Goal: Information Seeking & Learning: Learn about a topic

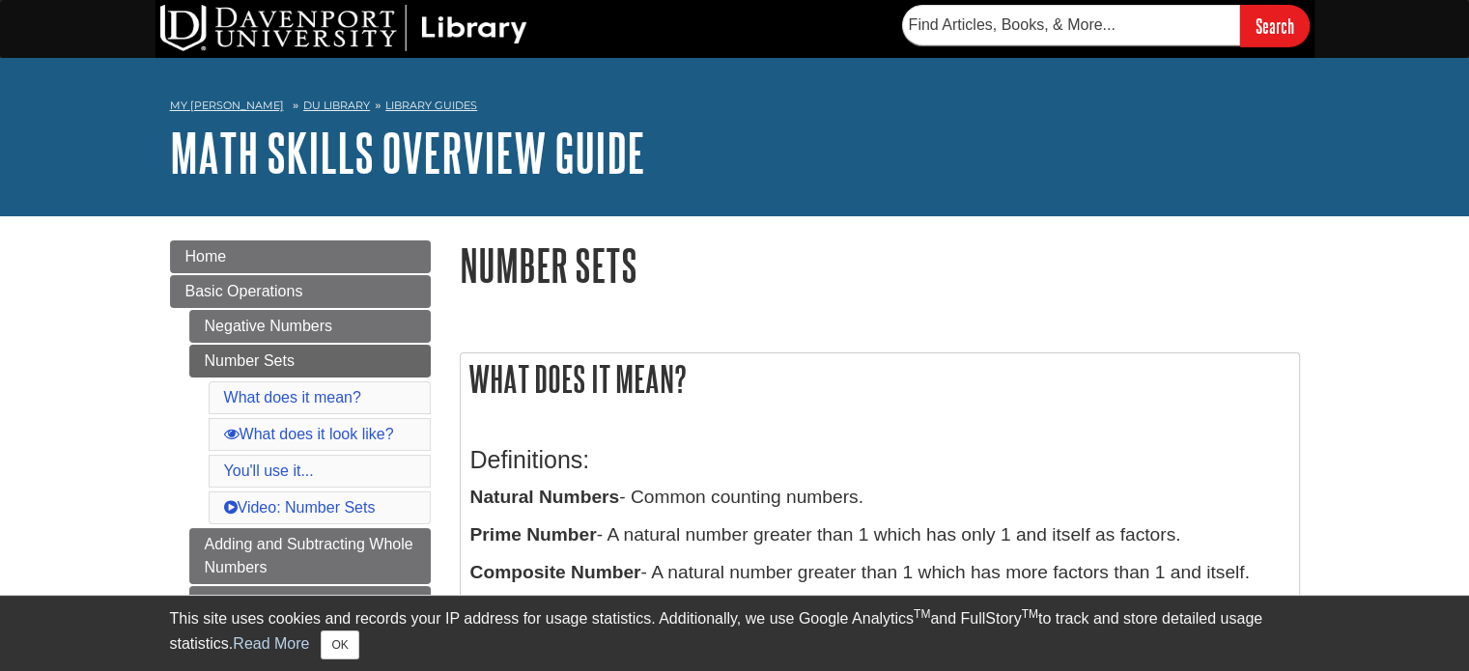
scroll to position [386, 0]
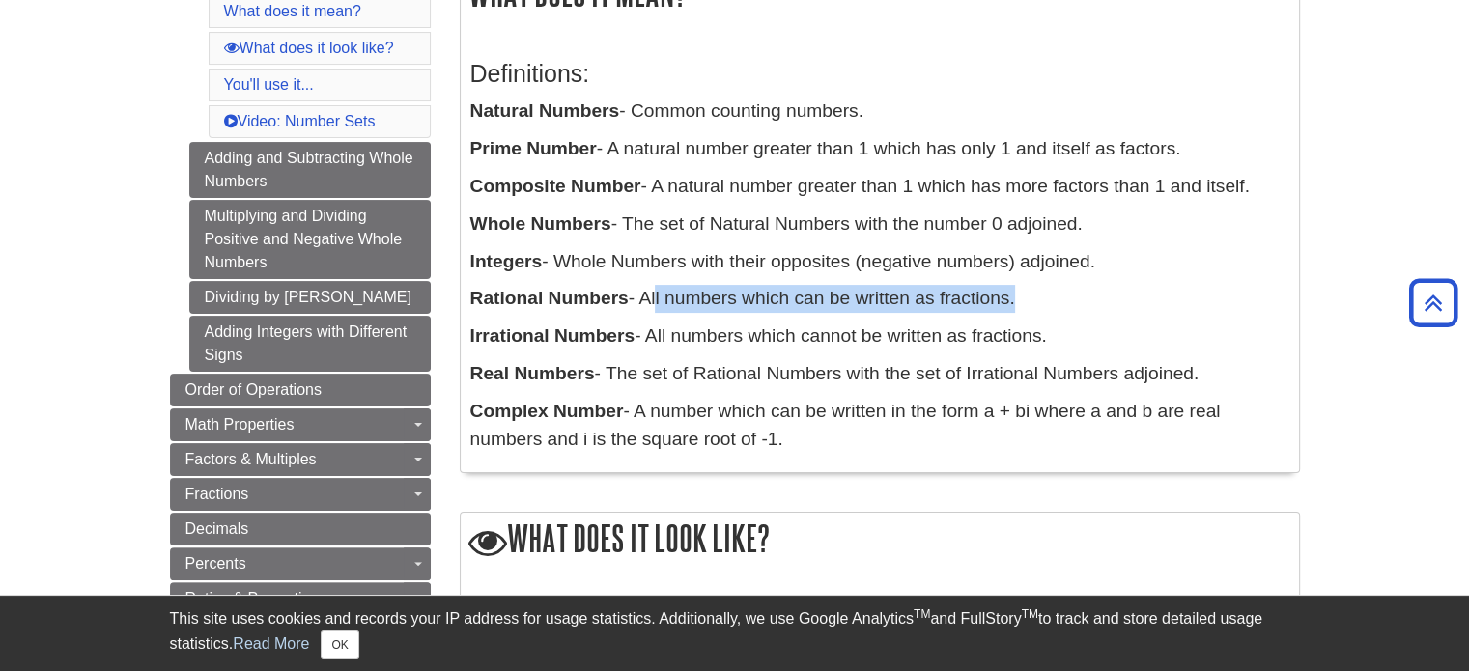
drag, startPoint x: 655, startPoint y: 299, endPoint x: 1015, endPoint y: 303, distance: 360.2
click at [1015, 303] on p "Rational Numbers - All numbers which can be written as fractions." at bounding box center [879, 299] width 819 height 28
click at [654, 300] on p "Rational Numbers - All numbers which can be written as fractions." at bounding box center [879, 299] width 819 height 28
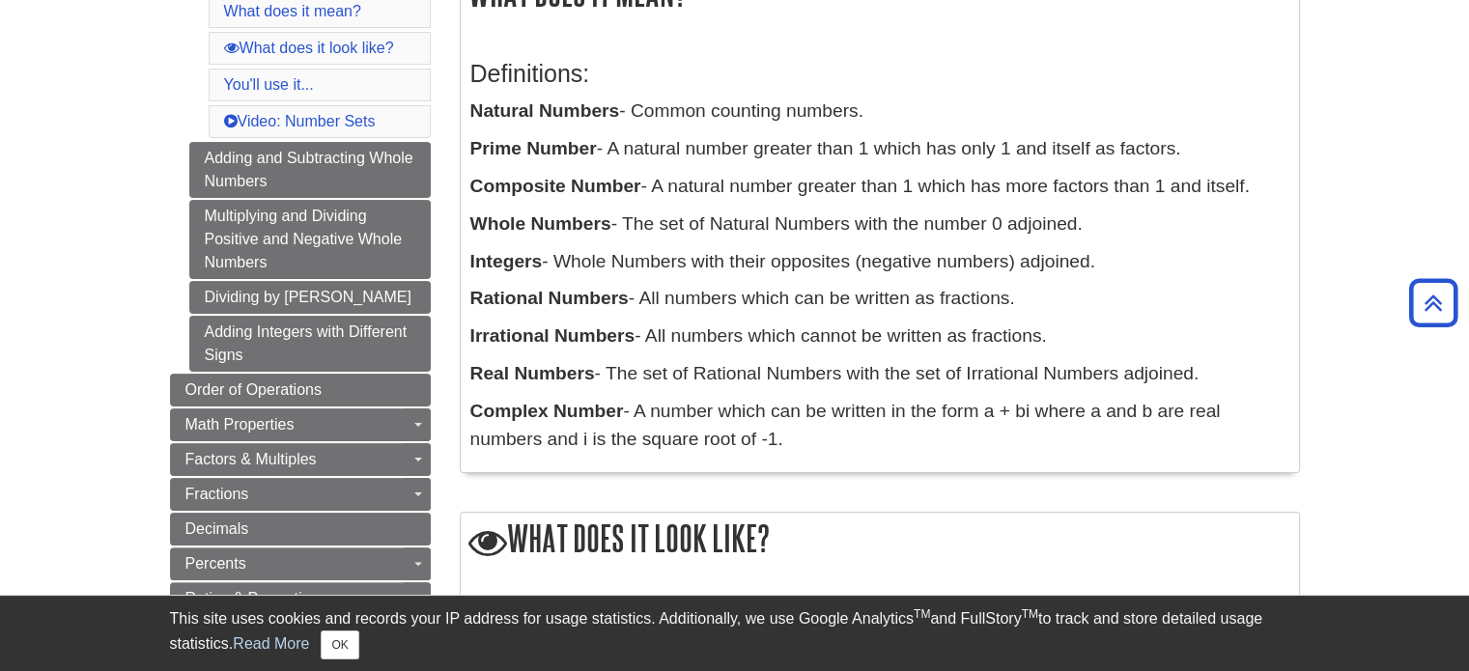
drag, startPoint x: 647, startPoint y: 300, endPoint x: 1027, endPoint y: 289, distance: 380.7
click at [1027, 289] on p "Rational Numbers - All numbers which can be written as fractions." at bounding box center [879, 299] width 819 height 28
copy p "All numbers which can be written as fractions."
drag, startPoint x: 661, startPoint y: 339, endPoint x: 1067, endPoint y: 339, distance: 406.6
click at [1067, 339] on p "Irrational Numbers - All numbers which cannot be written as fractions." at bounding box center [879, 337] width 819 height 28
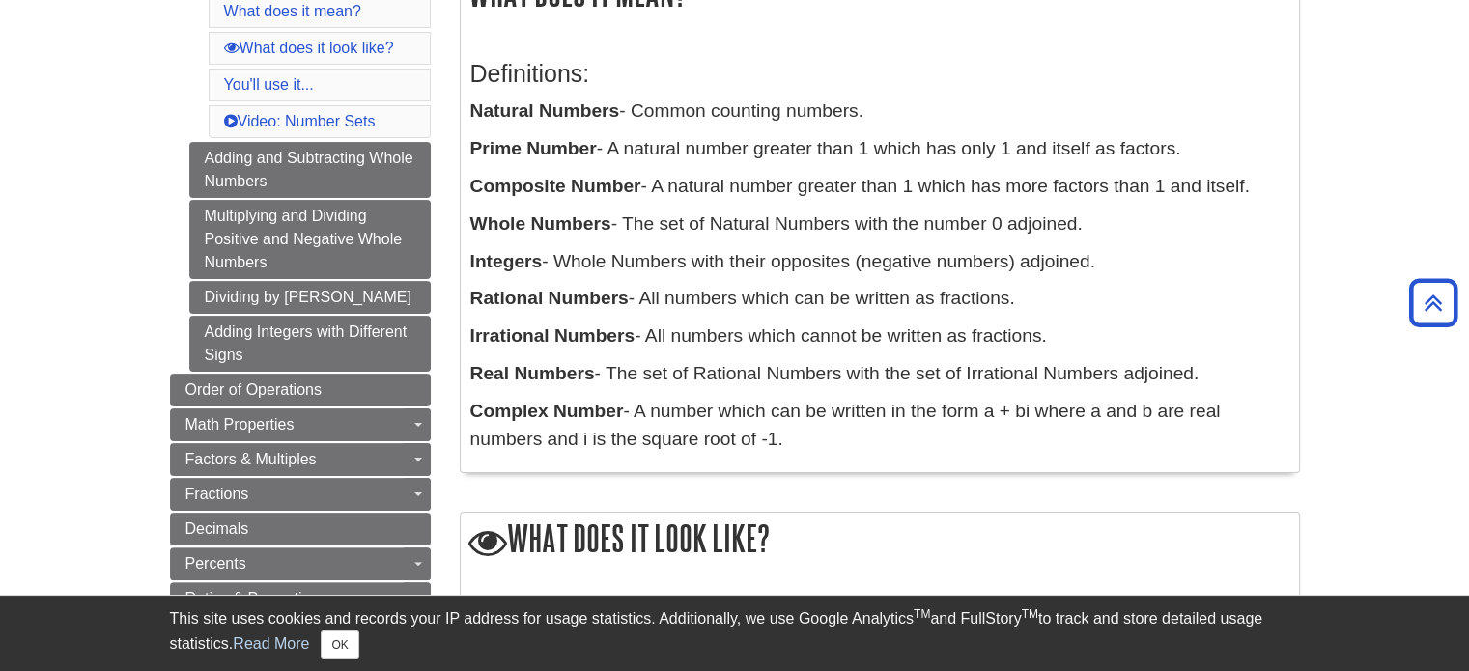
copy p "ll numbers which cannot be written as fractions."
drag, startPoint x: 467, startPoint y: 339, endPoint x: 633, endPoint y: 335, distance: 165.2
click at [633, 335] on div "Definitions: Natural Numbers - Common counting numbers. Prime Number - A natura…" at bounding box center [880, 251] width 838 height 441
copy b "Irrational Numbers"
drag, startPoint x: 473, startPoint y: 370, endPoint x: 594, endPoint y: 368, distance: 120.7
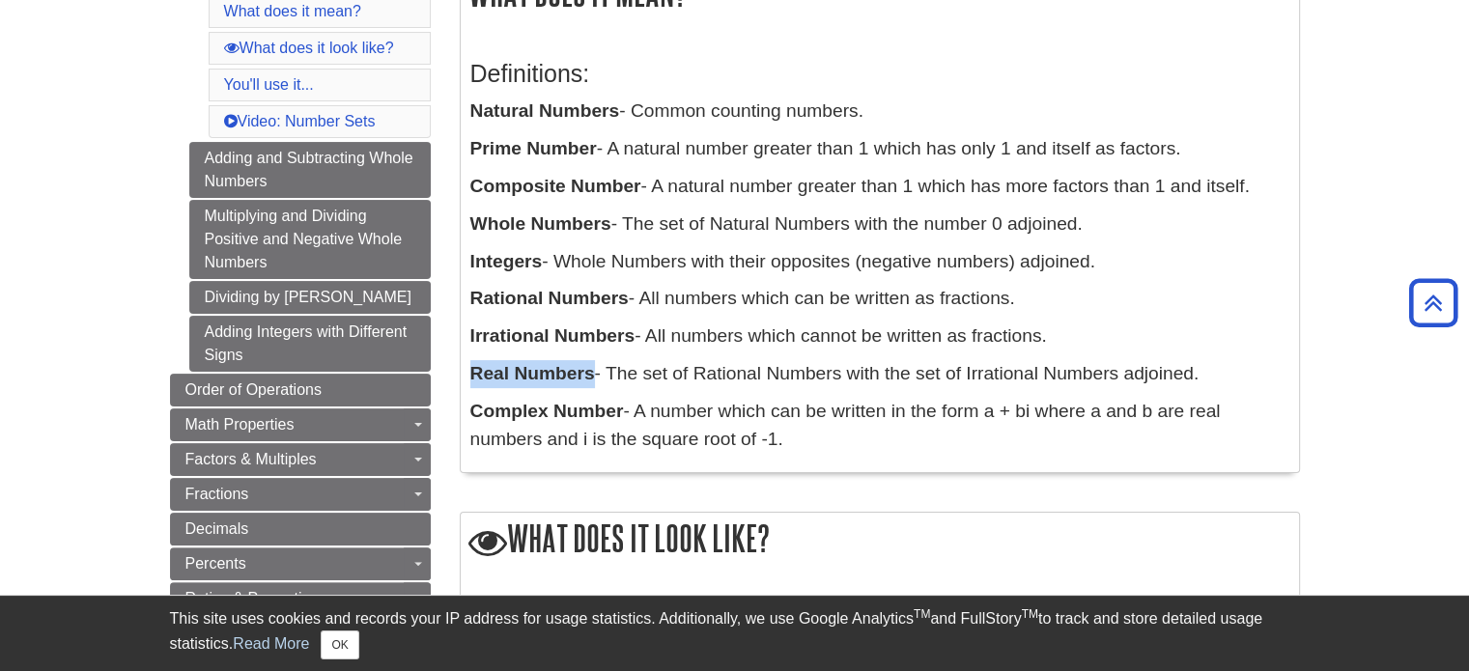
click at [594, 368] on p "Real Numbers - The set of Rational Numbers with the set of Irrational Numbers a…" at bounding box center [879, 374] width 819 height 28
copy b "Real Numbers"
click at [707, 372] on p "Real Numbers - The set of Rational Numbers with the set of Irrational Numbers a…" at bounding box center [879, 374] width 819 height 28
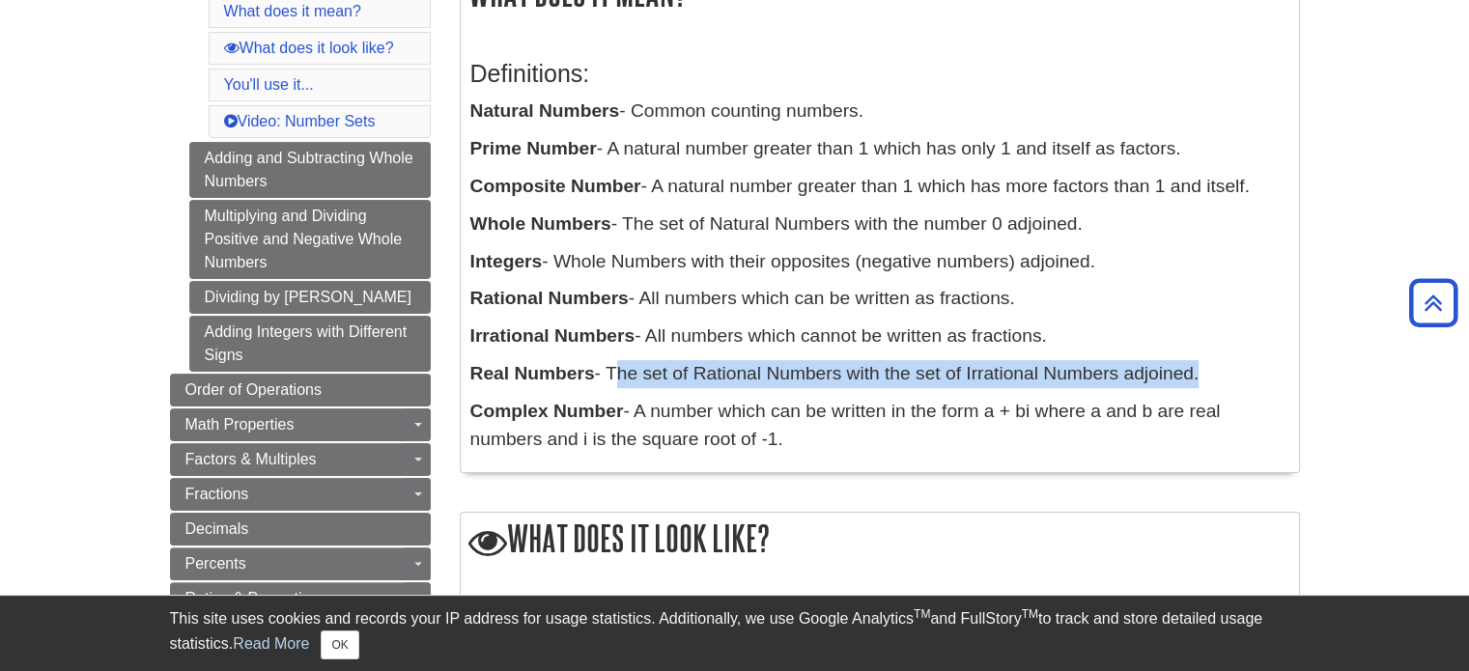
drag, startPoint x: 615, startPoint y: 378, endPoint x: 1197, endPoint y: 379, distance: 582.3
click at [1197, 379] on p "Real Numbers - The set of Rational Numbers with the set of Irrational Numbers a…" at bounding box center [879, 374] width 819 height 28
copy p "The set of Rational Numbers with the set of Irrational Numbers adjoined"
drag, startPoint x: 638, startPoint y: 412, endPoint x: 750, endPoint y: 443, distance: 116.2
click at [750, 443] on p "Complex Number - A number which can be written in the form a + bi where a and b…" at bounding box center [879, 426] width 819 height 56
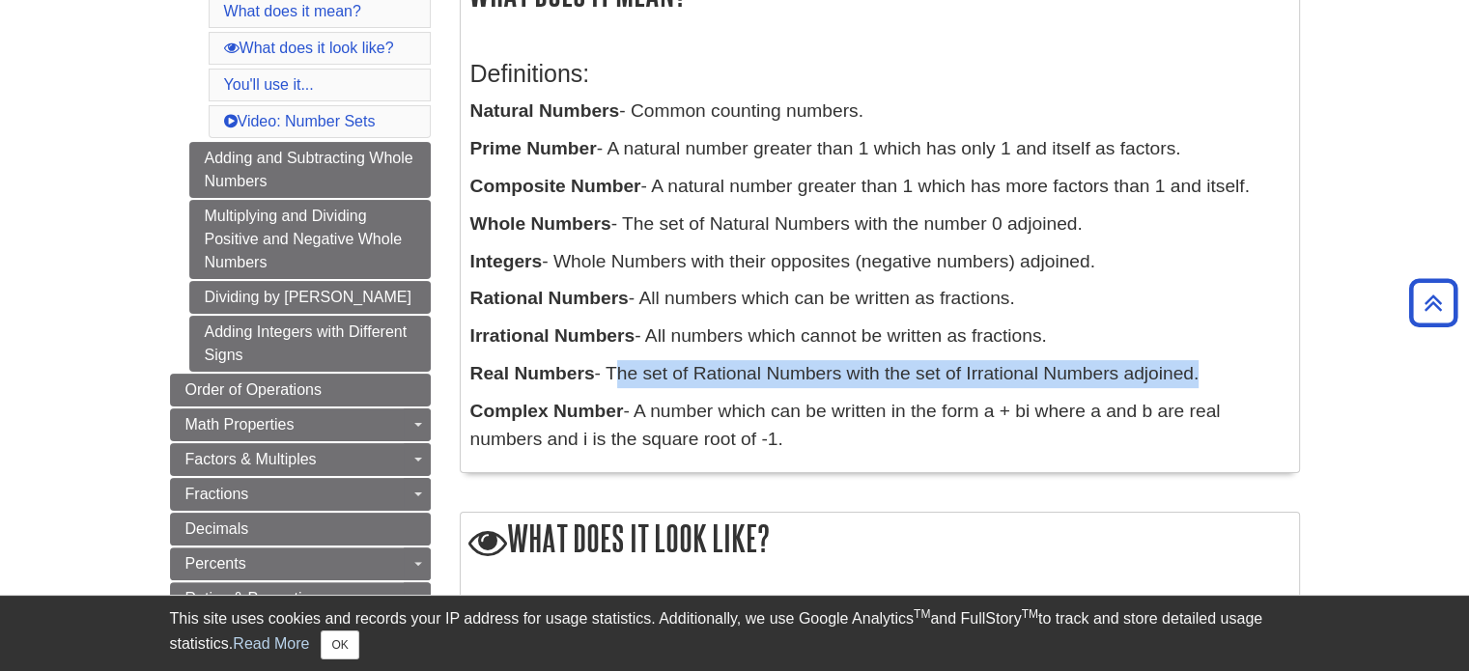
copy p "A number which can be written in the form a + bi where a and b are real numbers…"
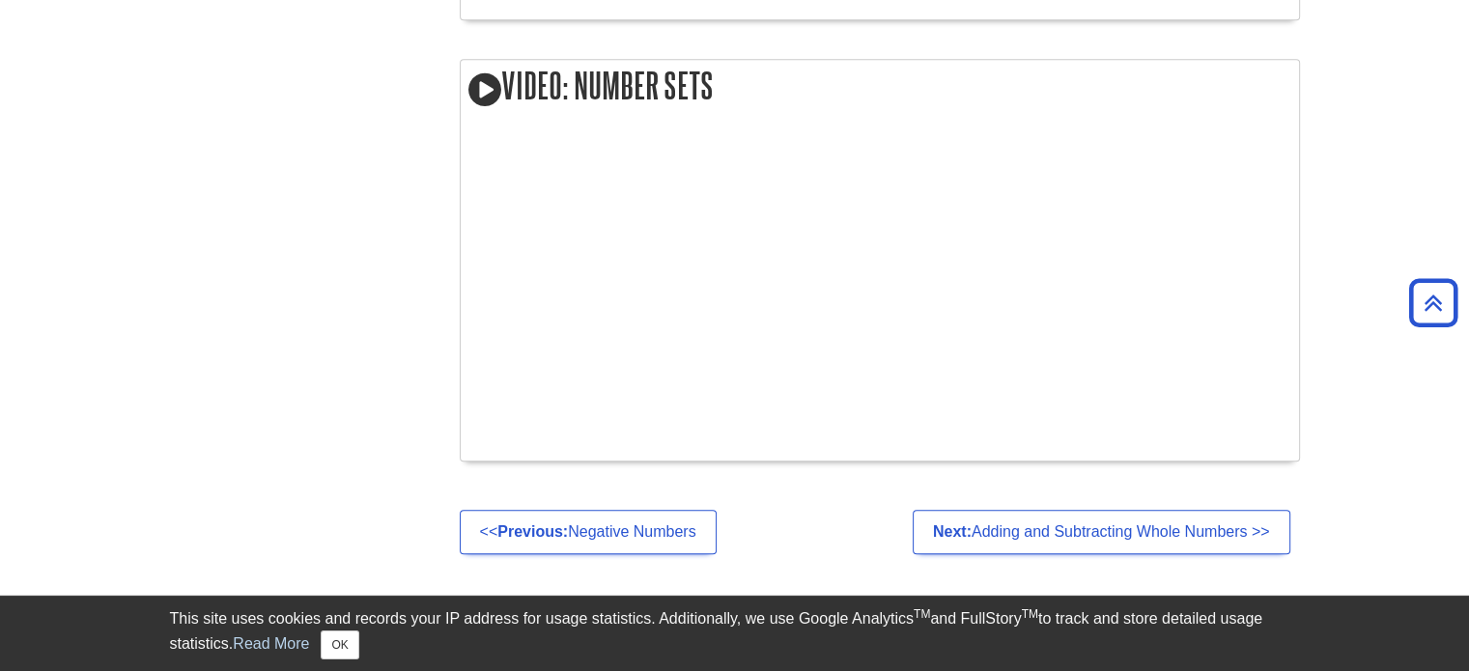
scroll to position [2414, 0]
